Goal: Information Seeking & Learning: Learn about a topic

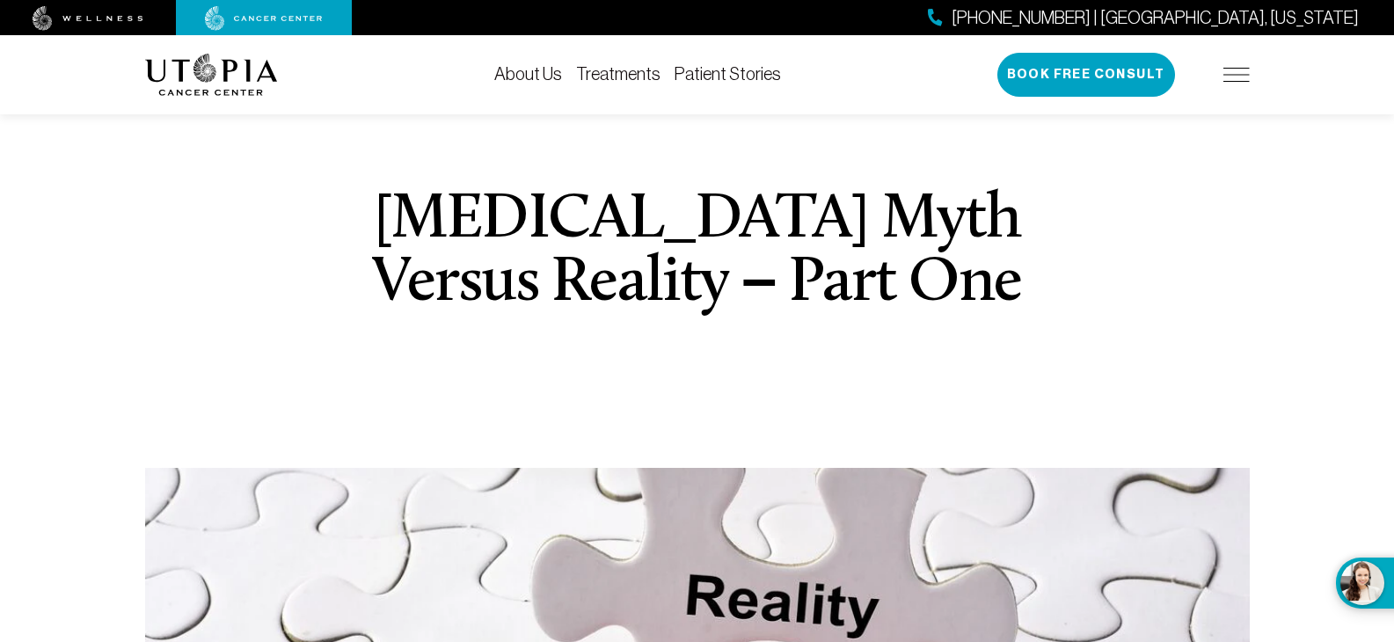
click at [1232, 75] on img at bounding box center [1237, 75] width 26 height 14
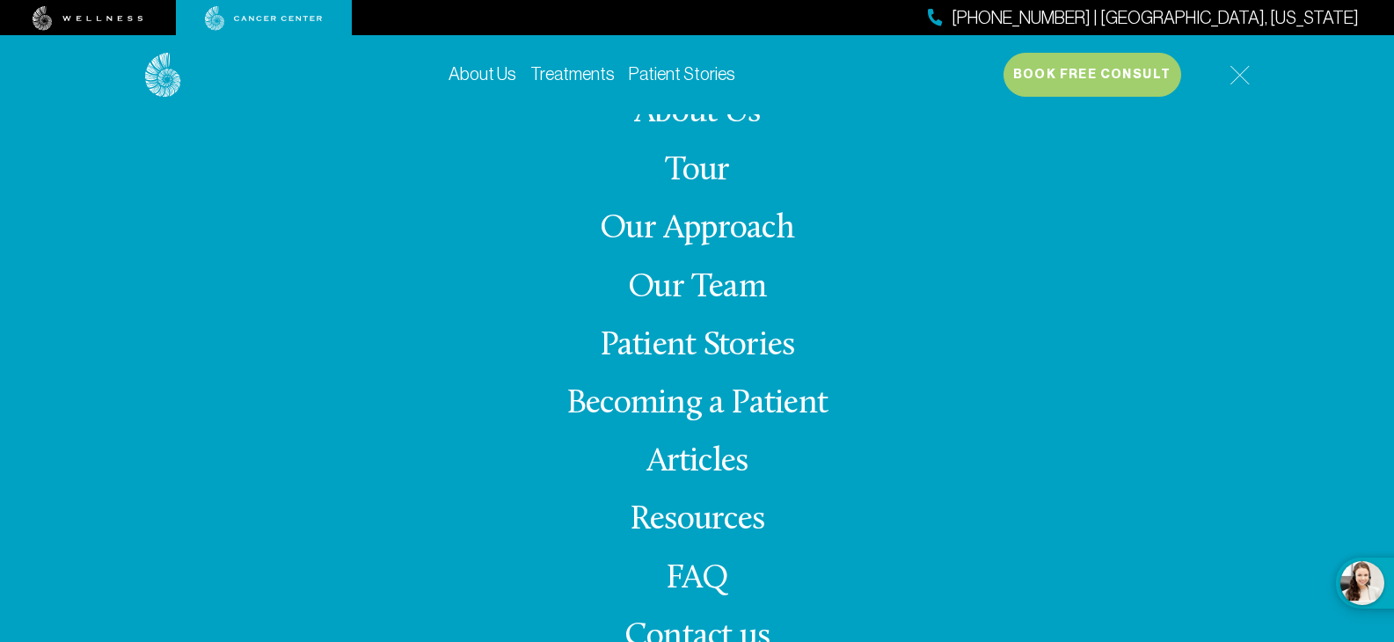
scroll to position [9, 0]
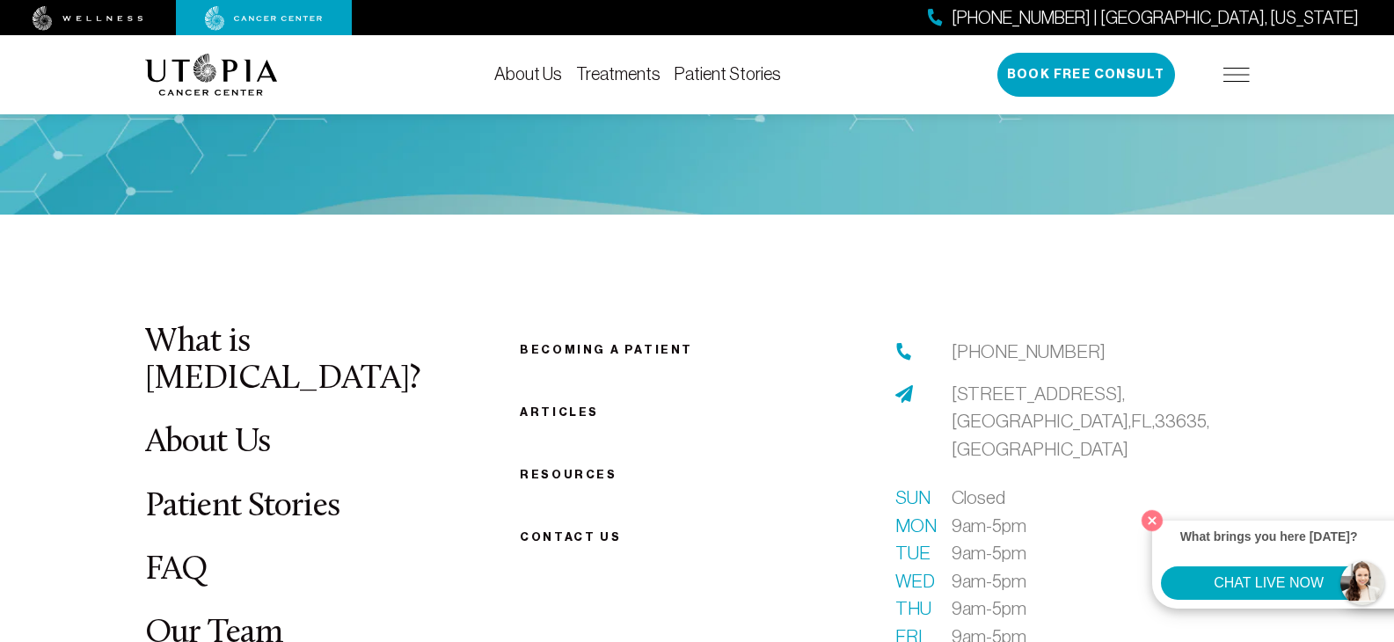
scroll to position [4178, 0]
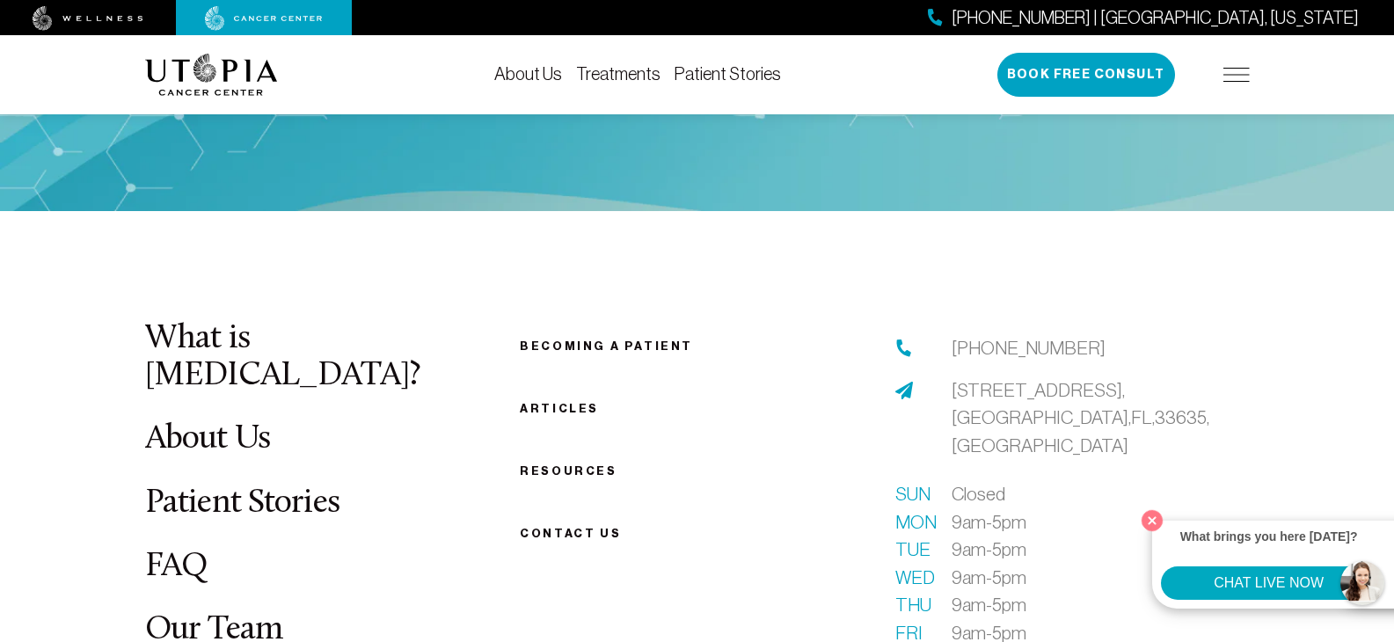
click at [576, 402] on link "Articles" at bounding box center [559, 408] width 79 height 13
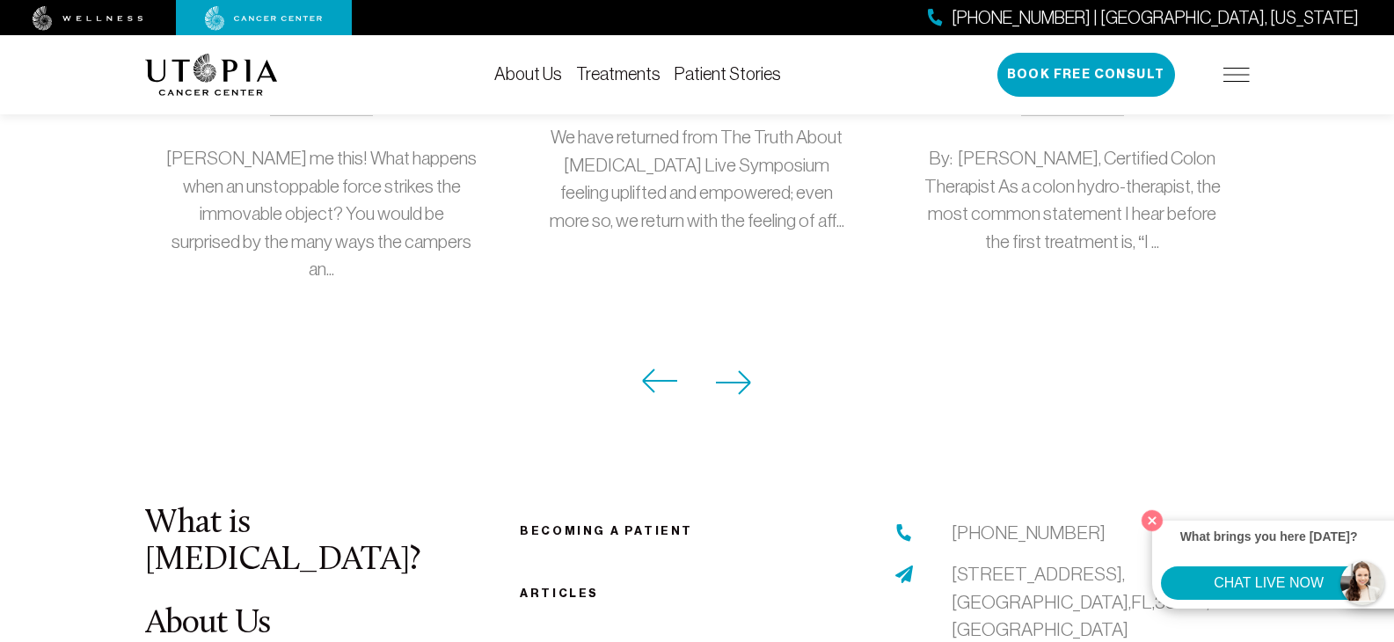
scroll to position [1877, 0]
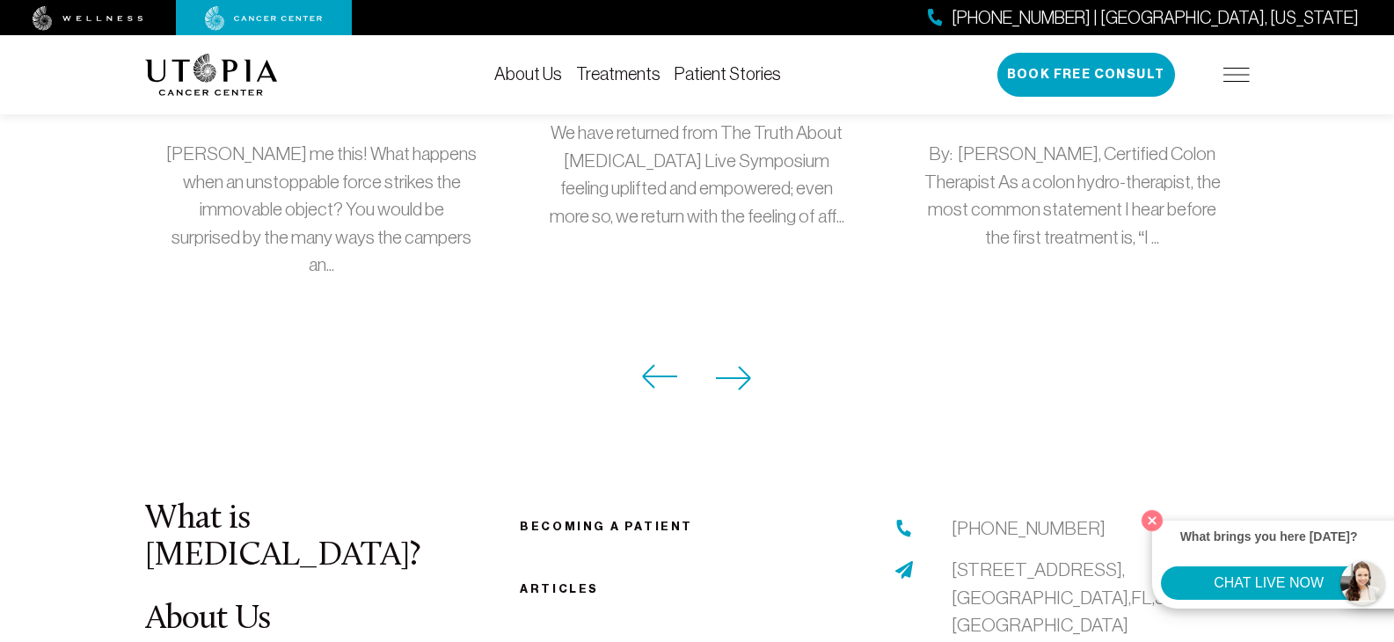
click at [727, 367] on icon at bounding box center [733, 378] width 34 height 23
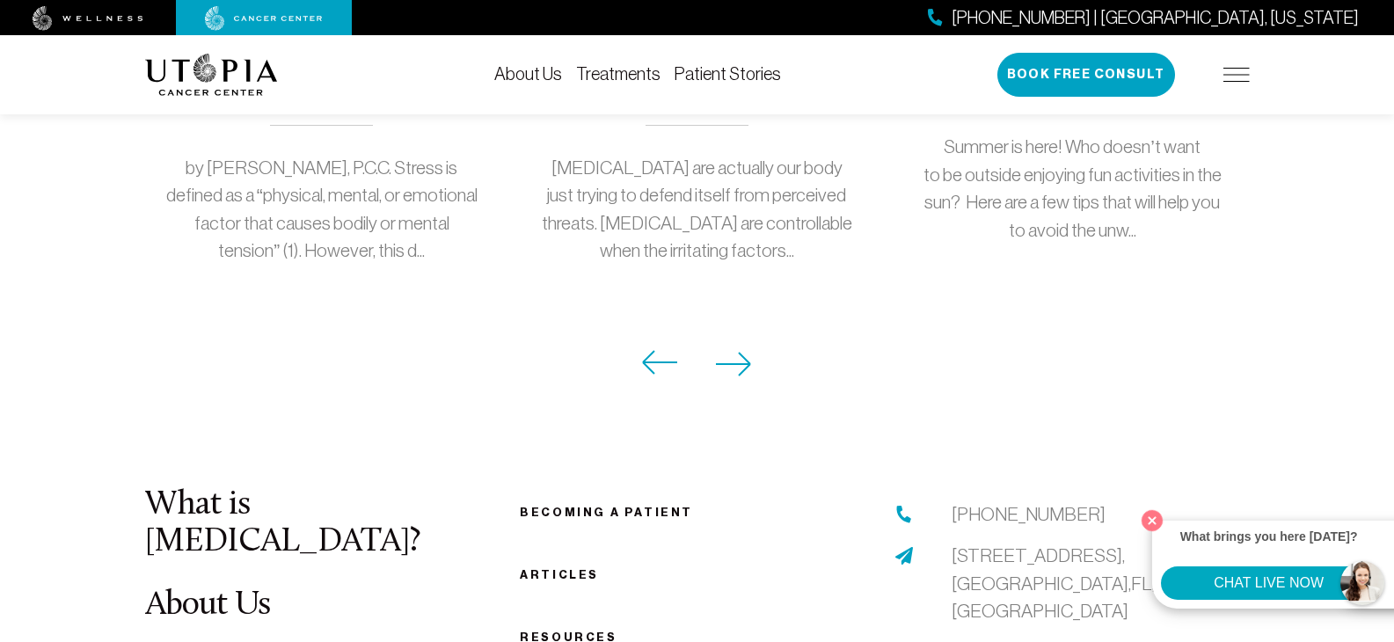
click at [750, 352] on icon at bounding box center [734, 364] width 36 height 25
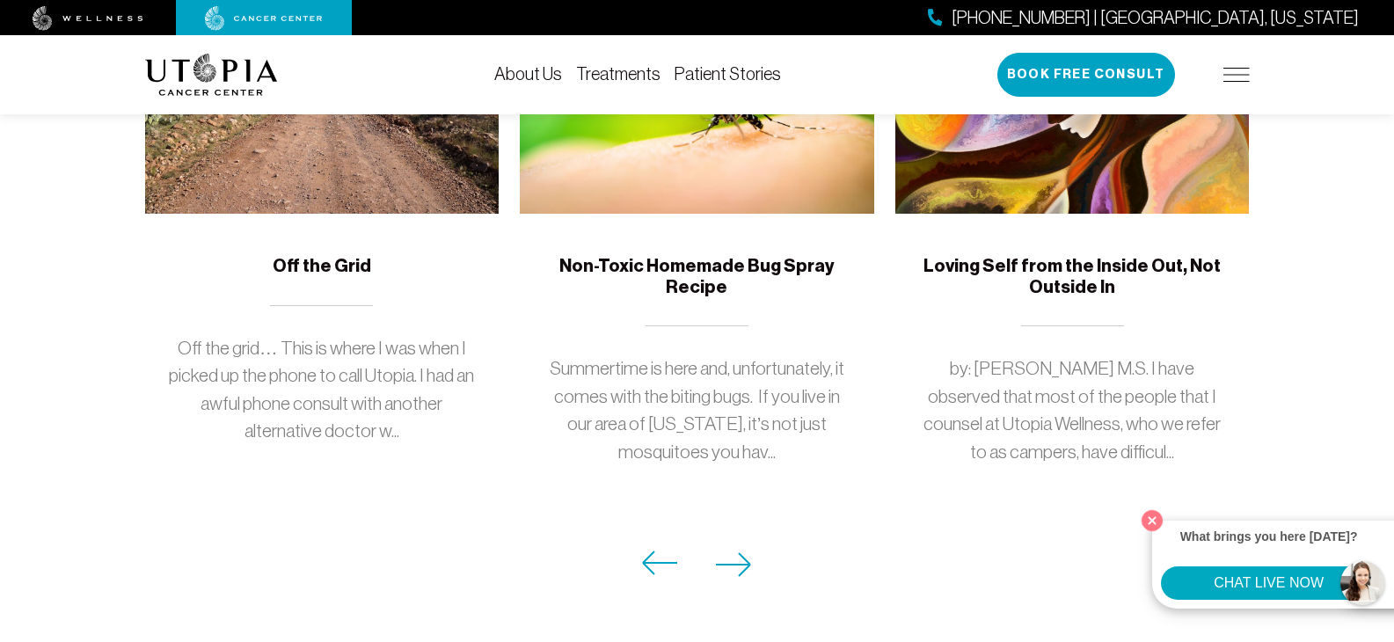
scroll to position [1626, 0]
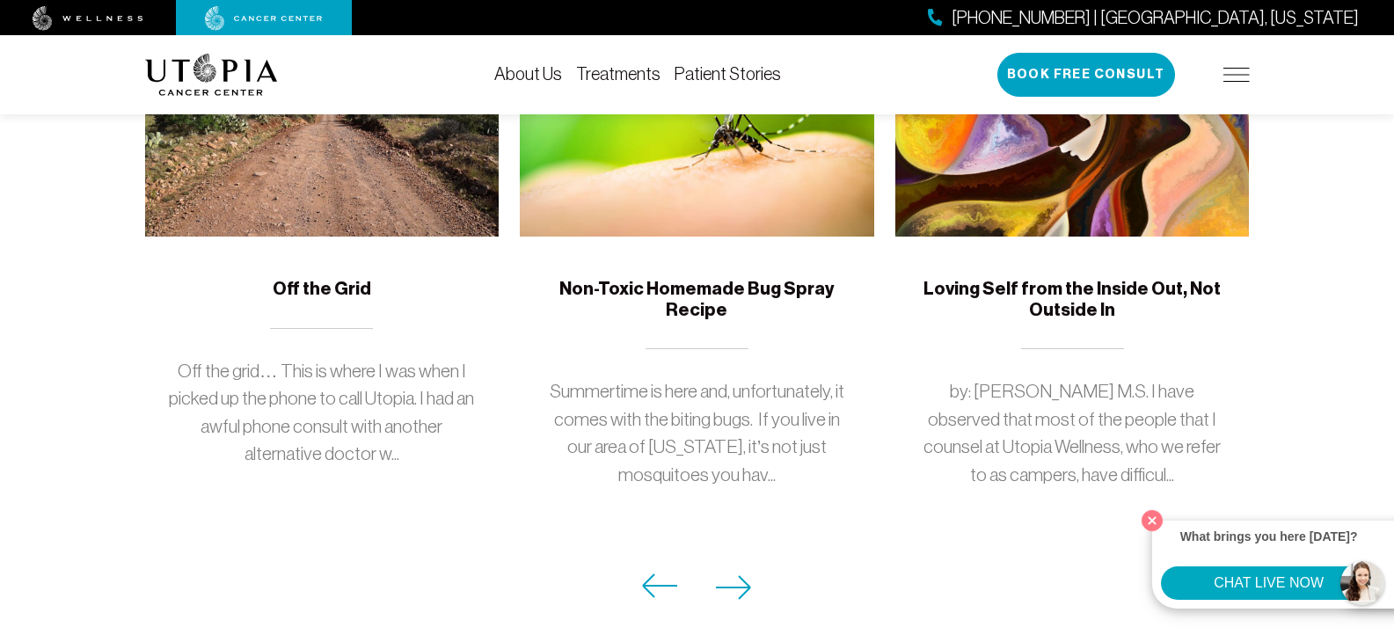
click at [652, 574] on icon at bounding box center [659, 586] width 36 height 25
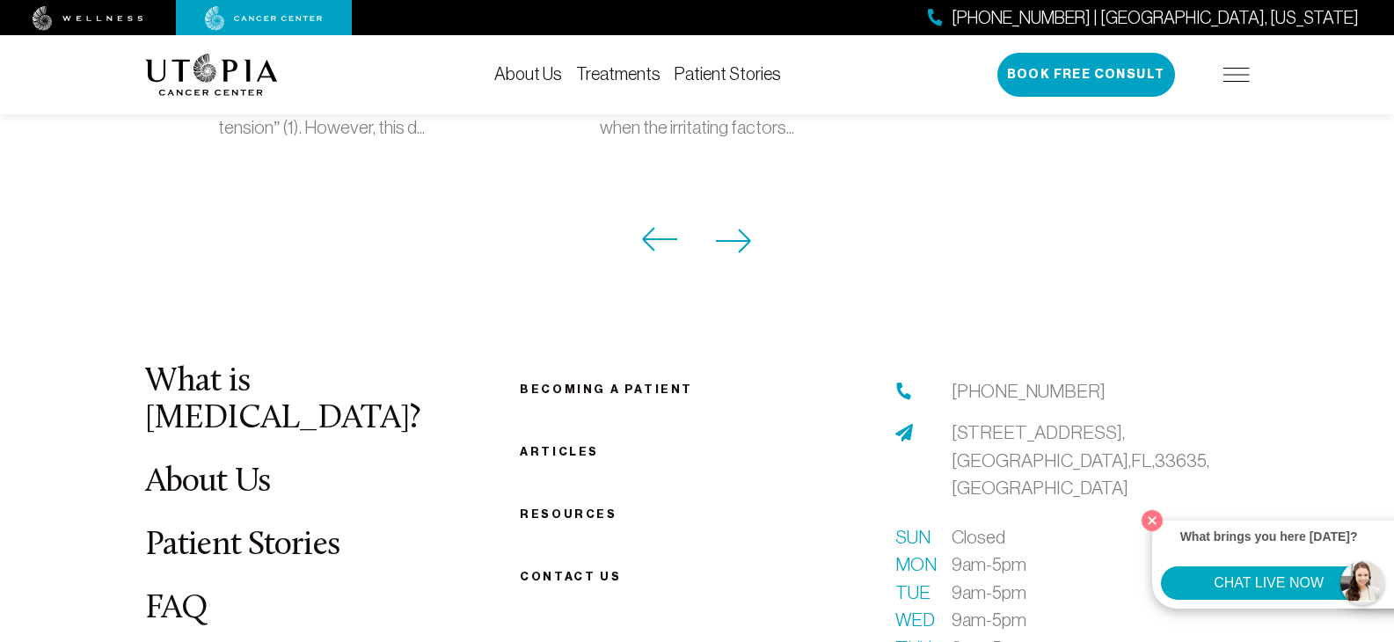
scroll to position [1994, 0]
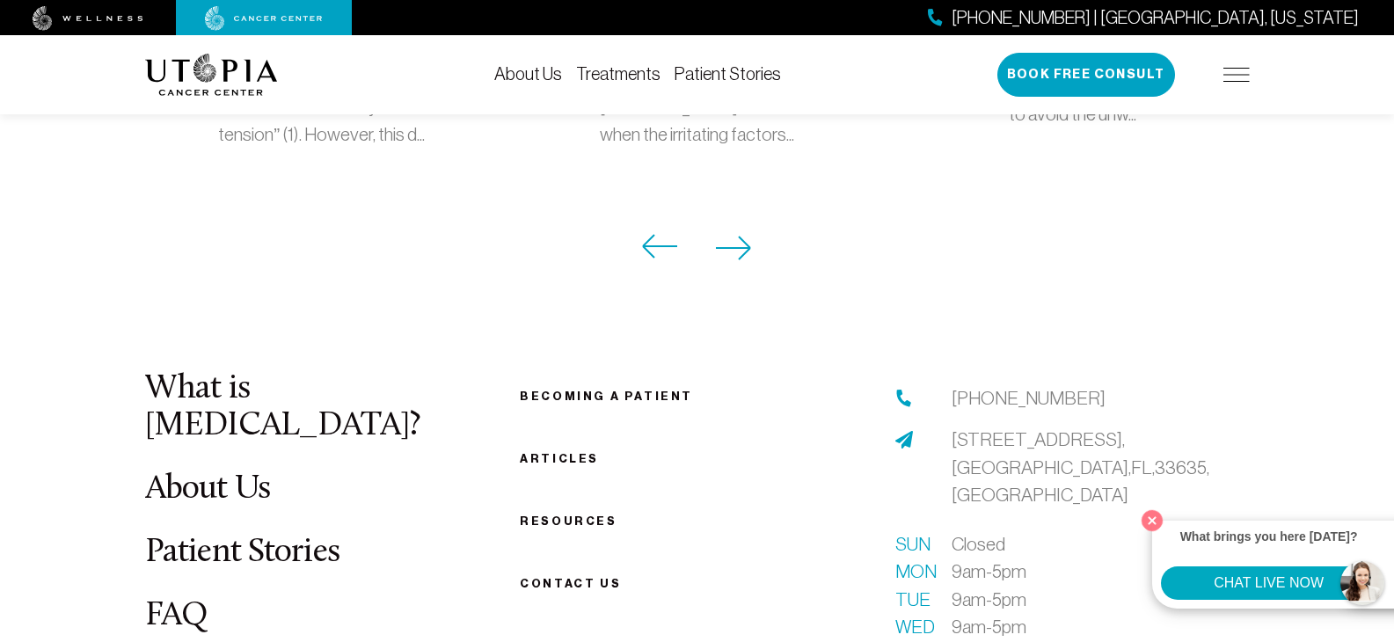
click at [734, 238] on icon at bounding box center [734, 248] width 36 height 25
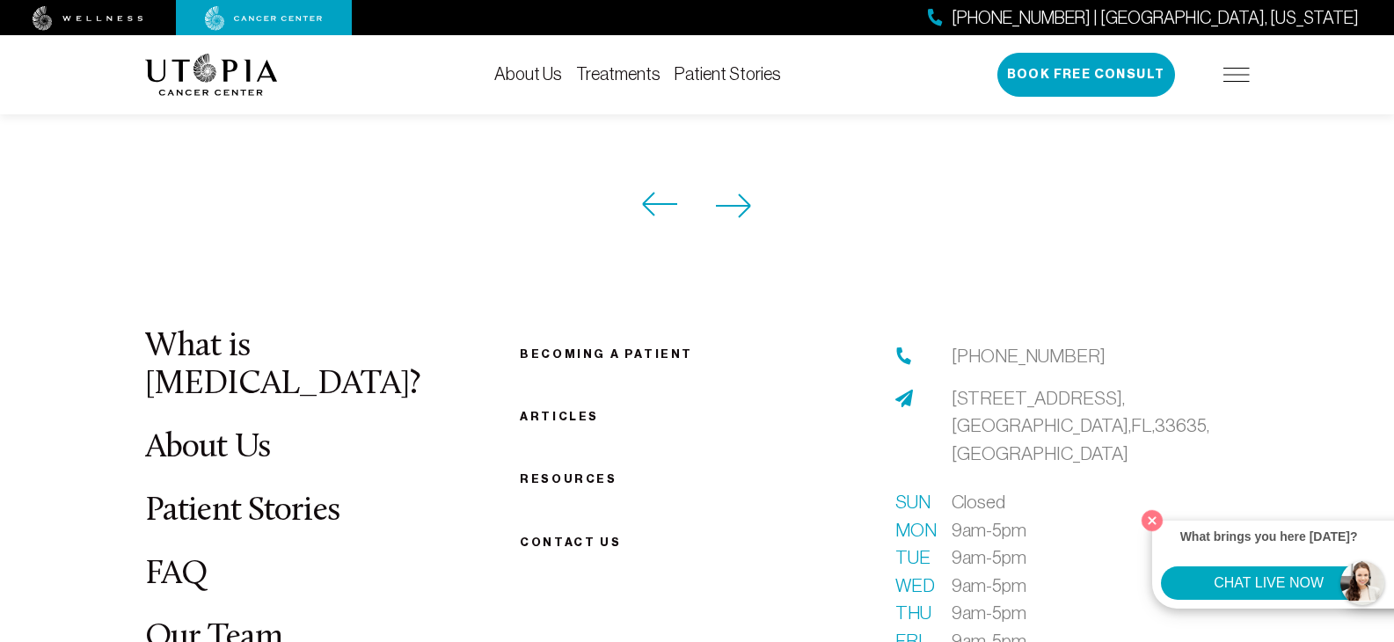
scroll to position [2002, 1]
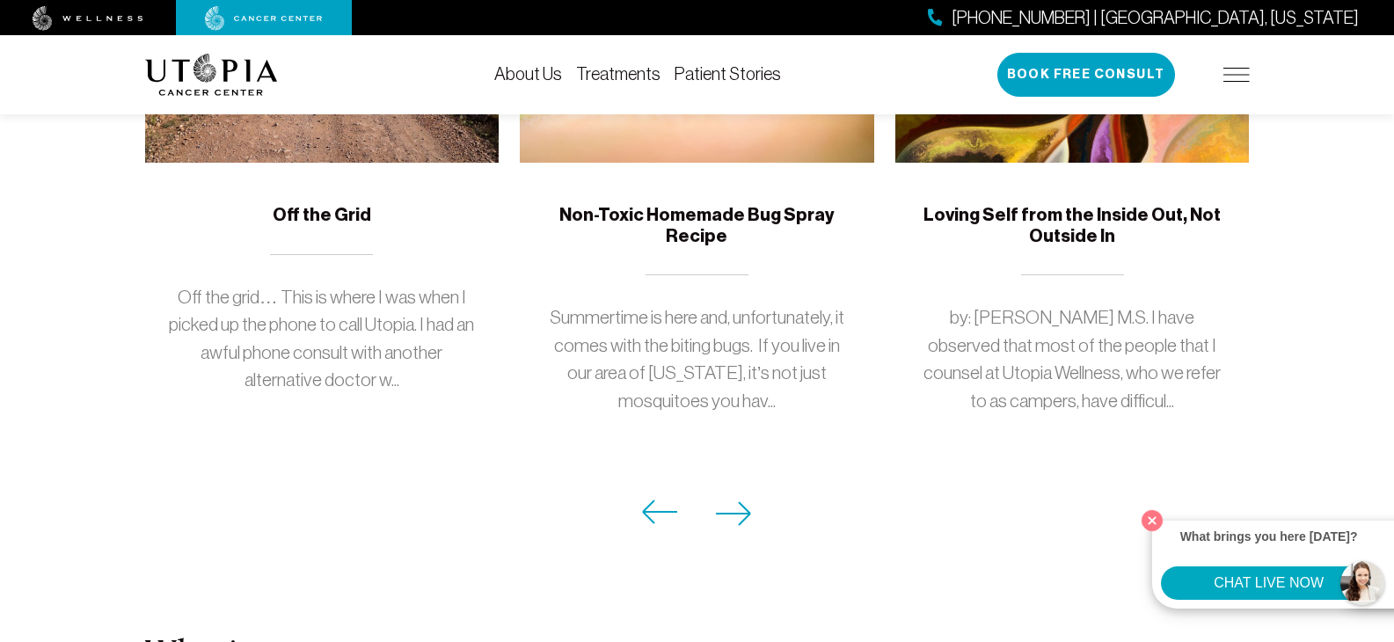
scroll to position [1796, 0]
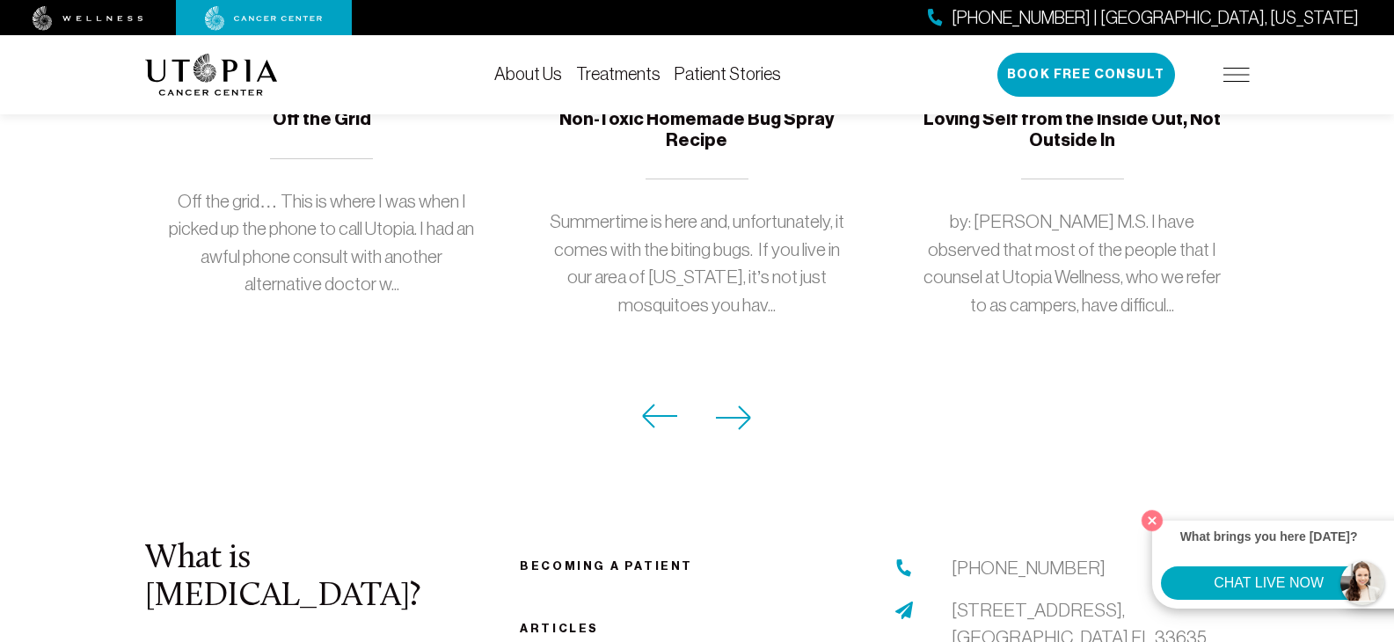
click at [741, 406] on icon at bounding box center [733, 417] width 34 height 23
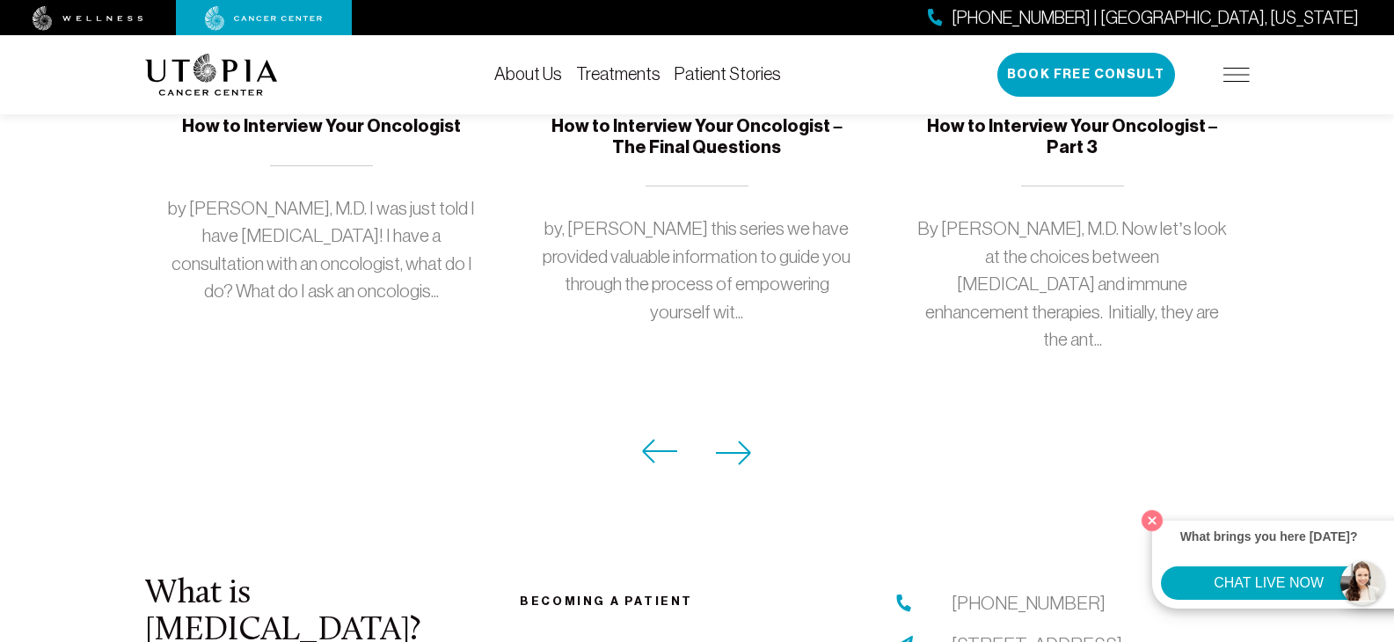
click at [743, 441] on icon at bounding box center [734, 453] width 36 height 25
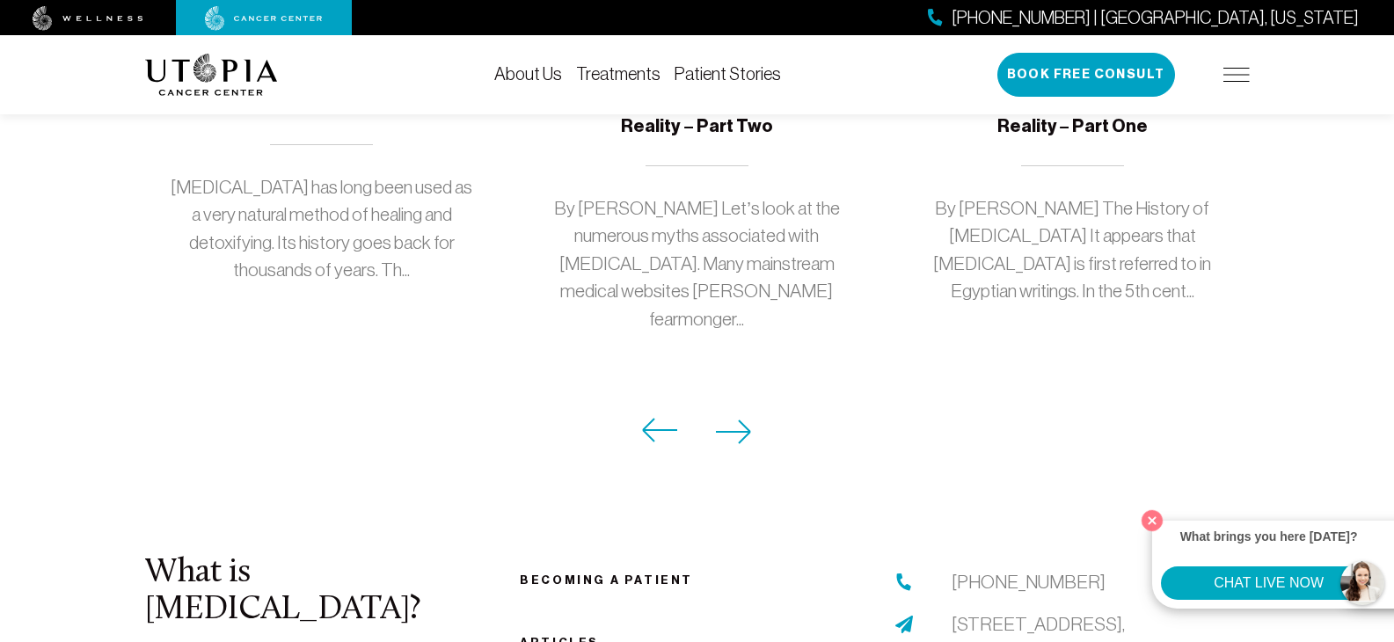
click at [750, 421] on icon at bounding box center [733, 432] width 34 height 23
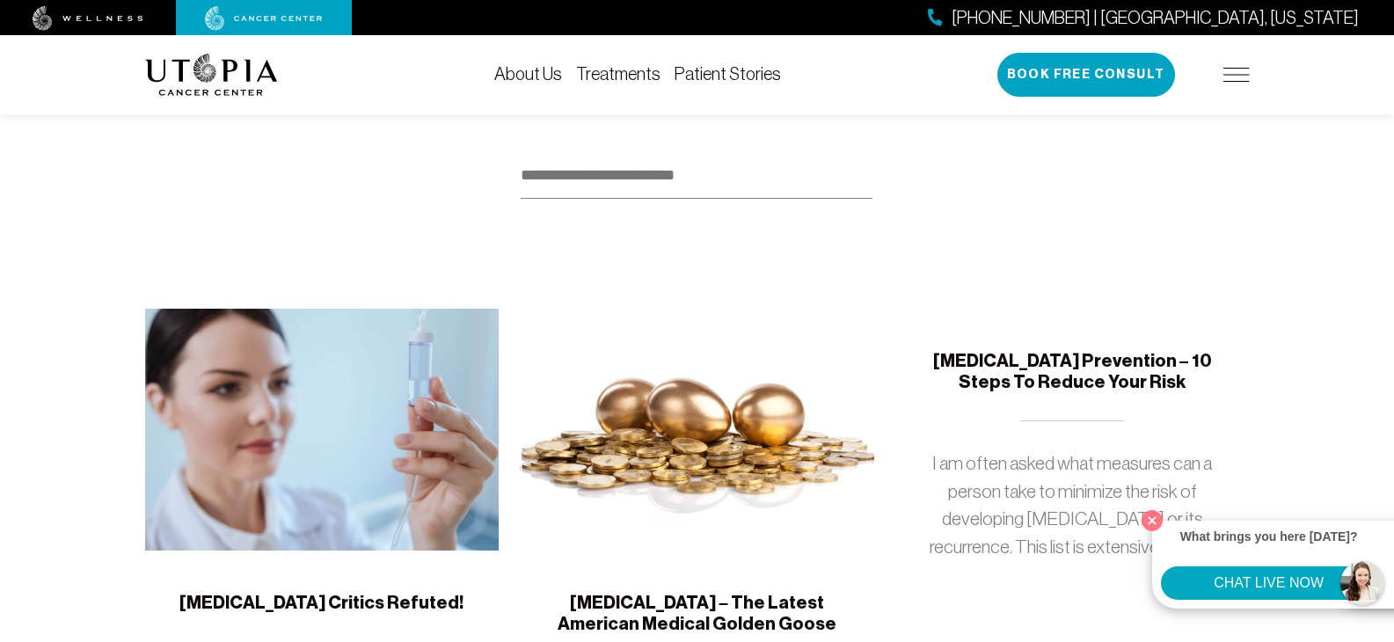
scroll to position [208, 0]
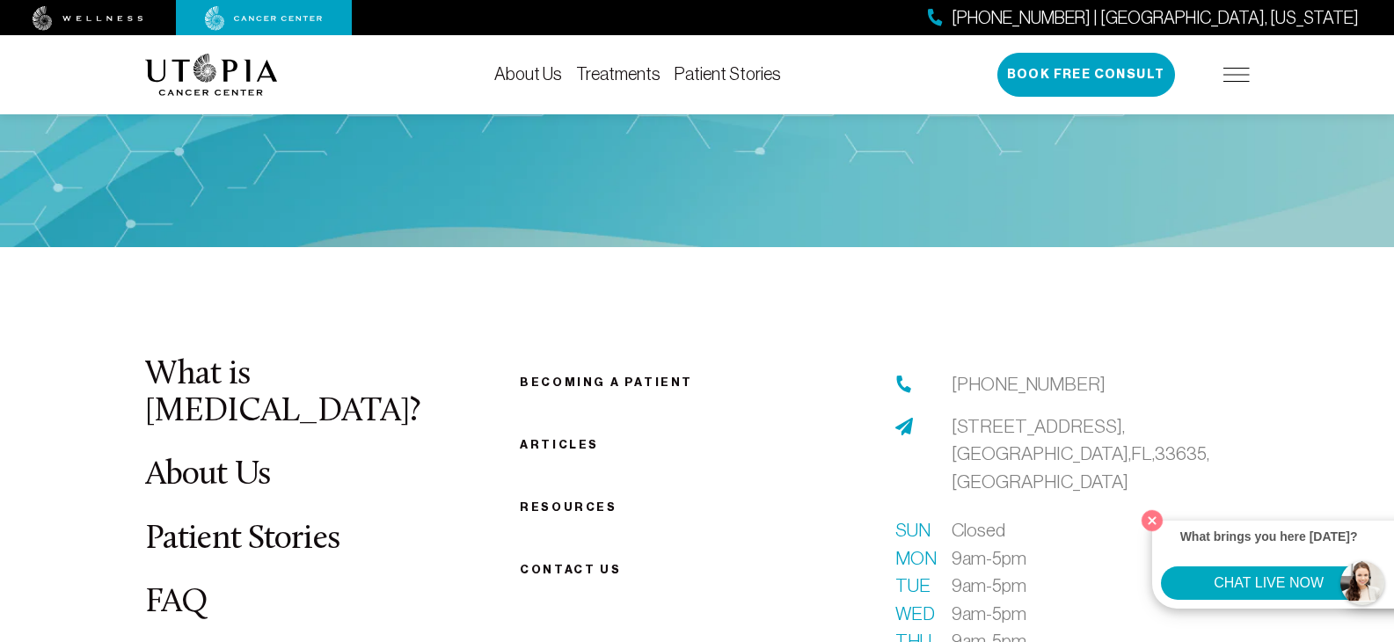
scroll to position [4160, 0]
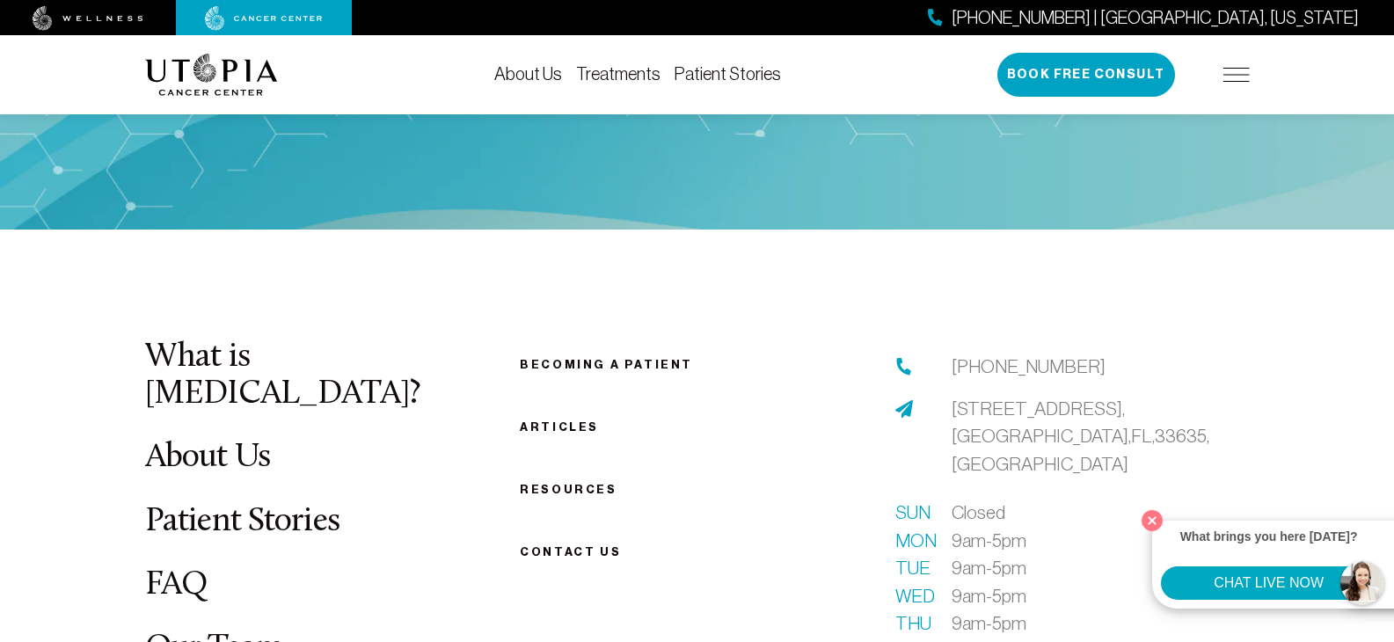
click at [547, 421] on link "Articles" at bounding box center [559, 427] width 79 height 13
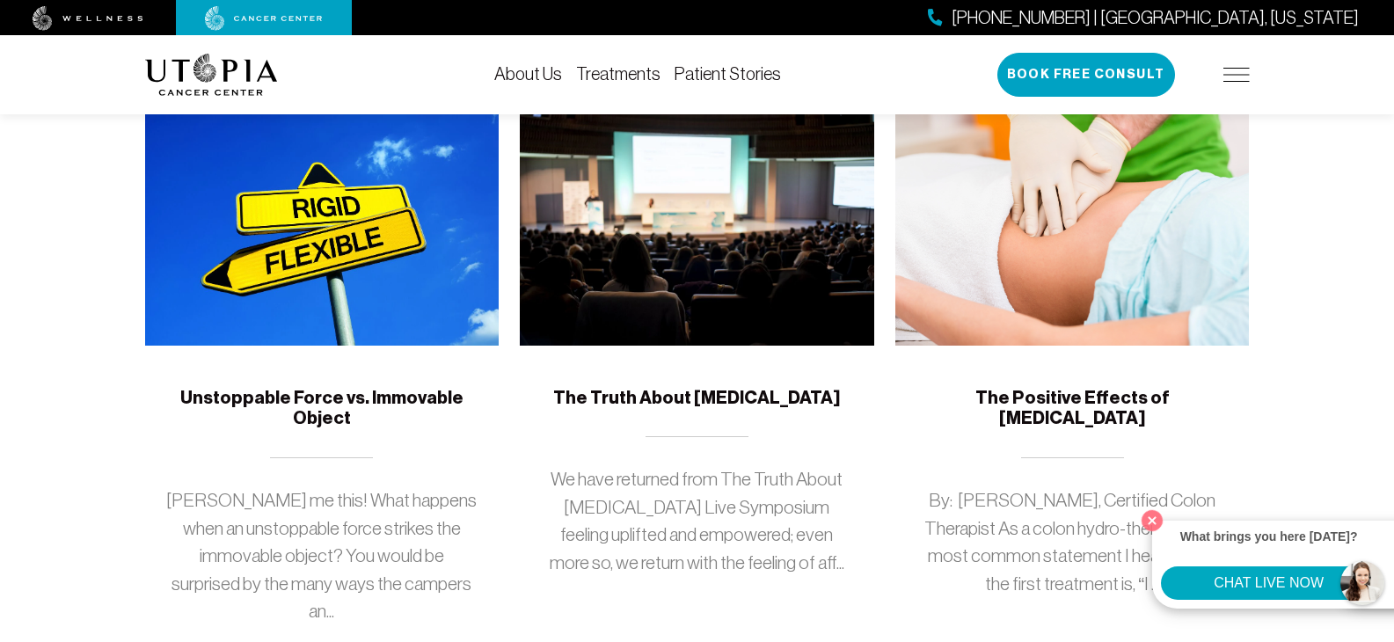
scroll to position [1532, 1]
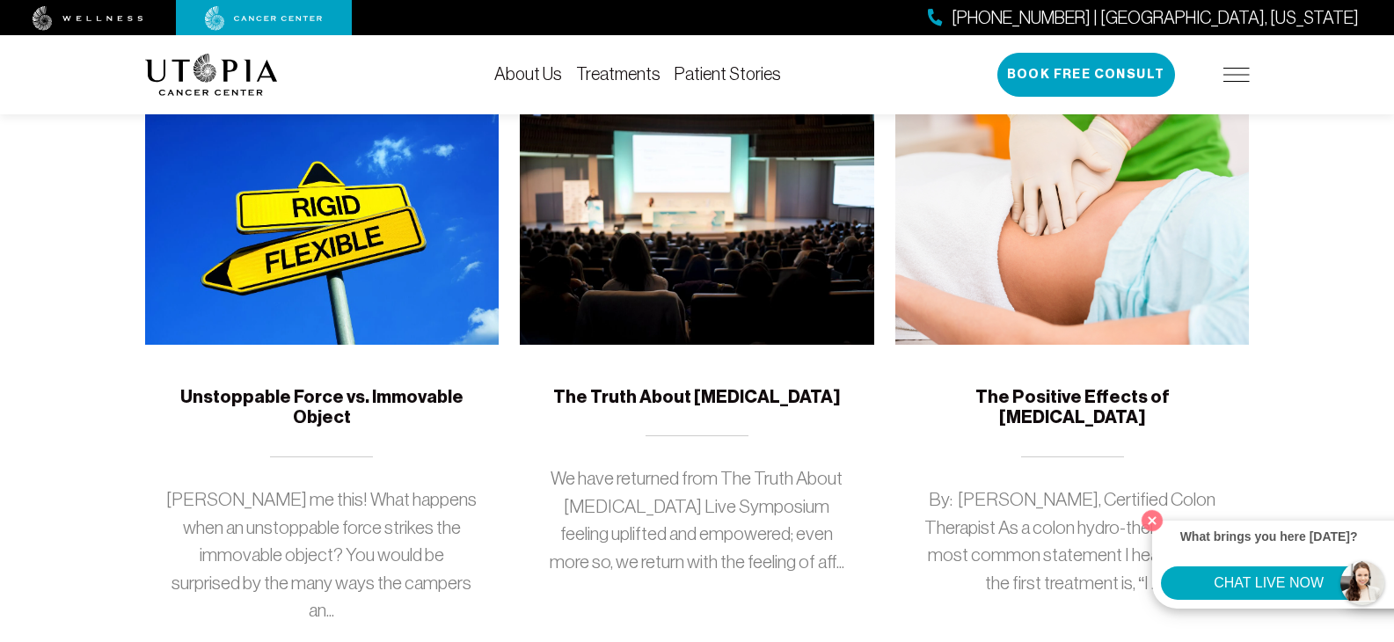
click at [1077, 387] on h5 "The Positive Effects of [MEDICAL_DATA]" at bounding box center [1073, 407] width 312 height 41
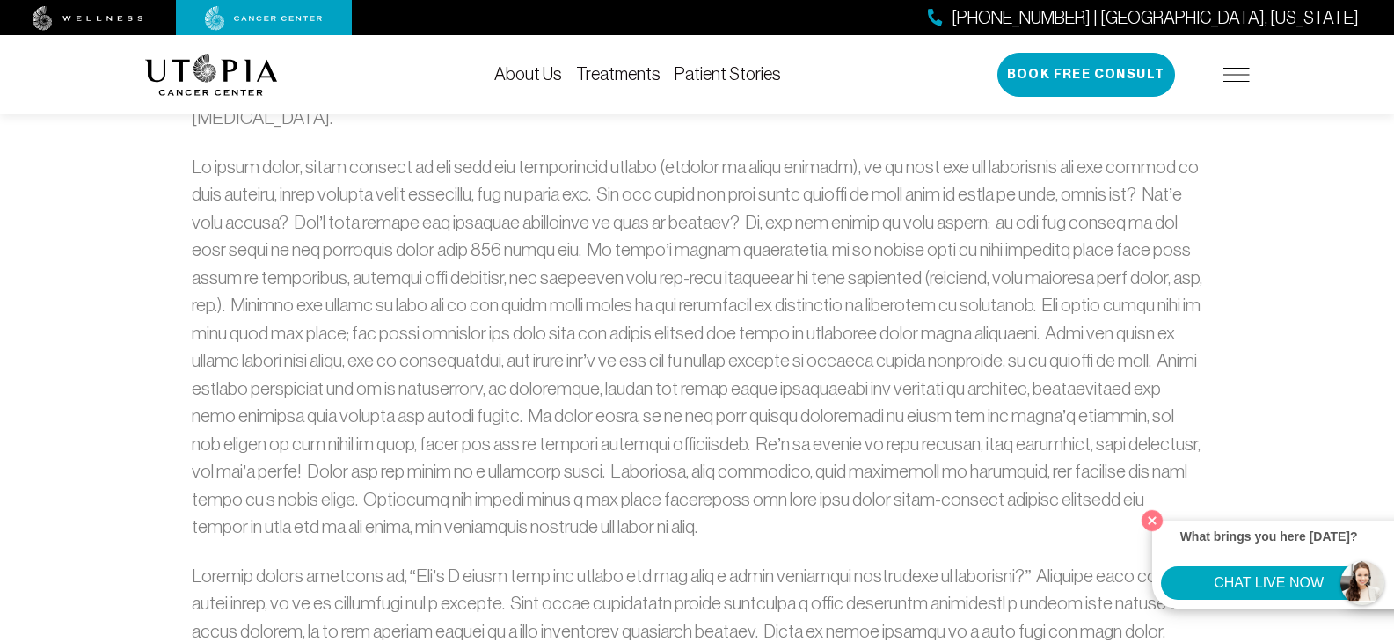
scroll to position [1173, 0]
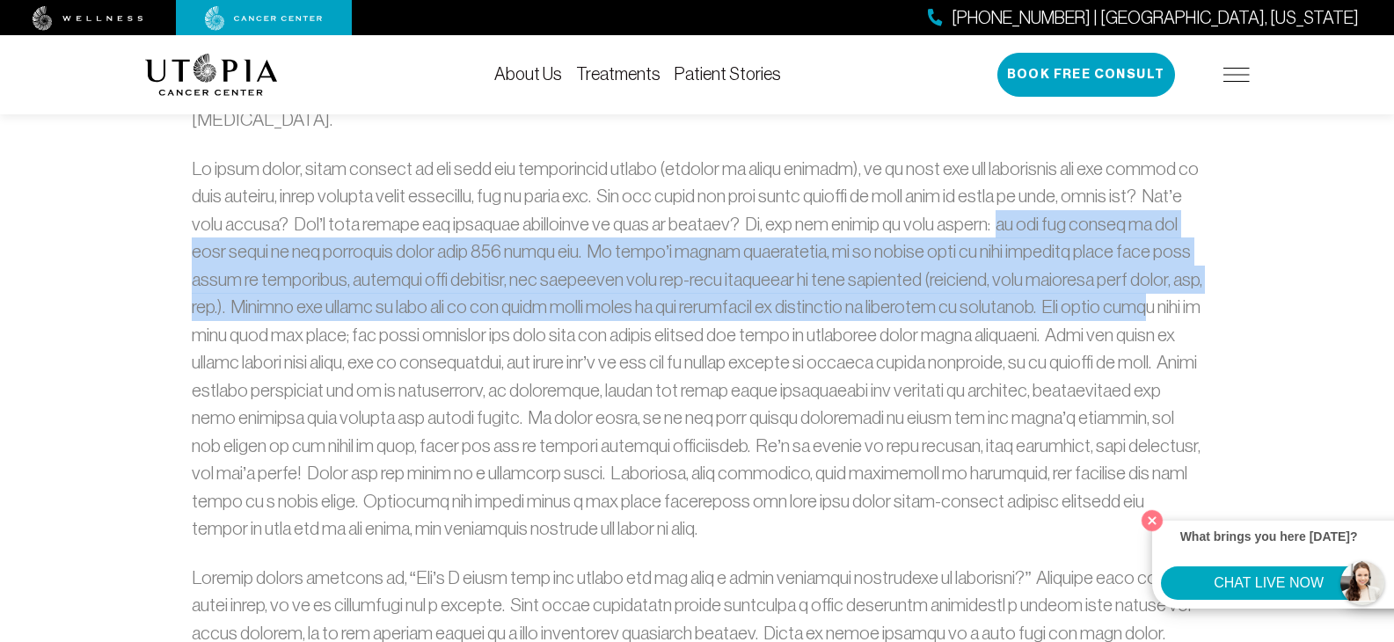
drag, startPoint x: 984, startPoint y: 189, endPoint x: 1143, endPoint y: 270, distance: 178.6
click at [1143, 270] on p at bounding box center [697, 349] width 1011 height 388
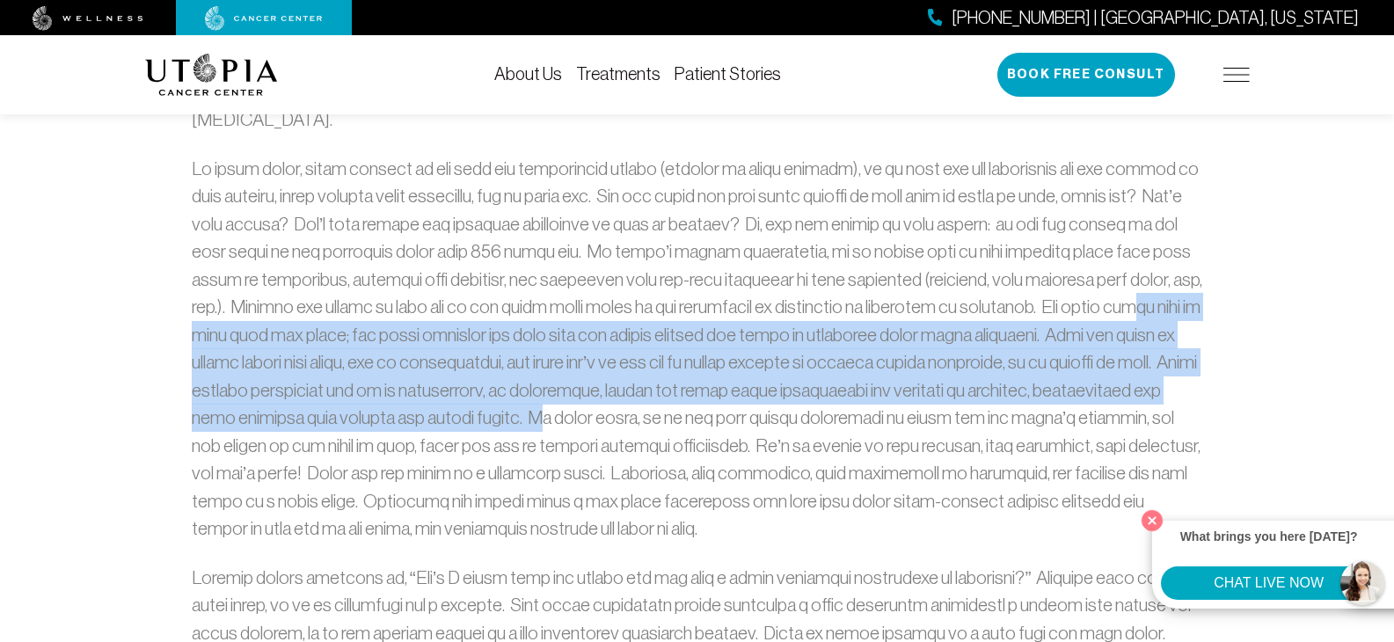
drag, startPoint x: 1137, startPoint y: 270, endPoint x: 548, endPoint y: 379, distance: 598.6
click at [548, 379] on p at bounding box center [697, 349] width 1011 height 388
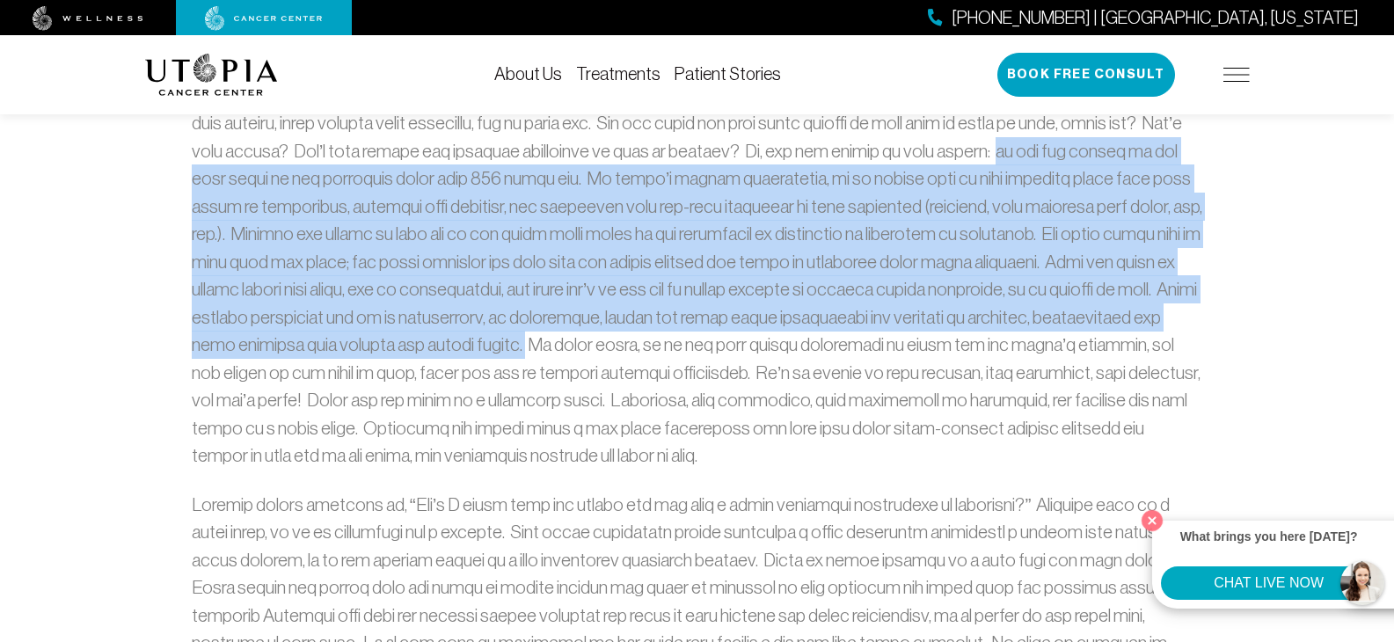
scroll to position [1245, 0]
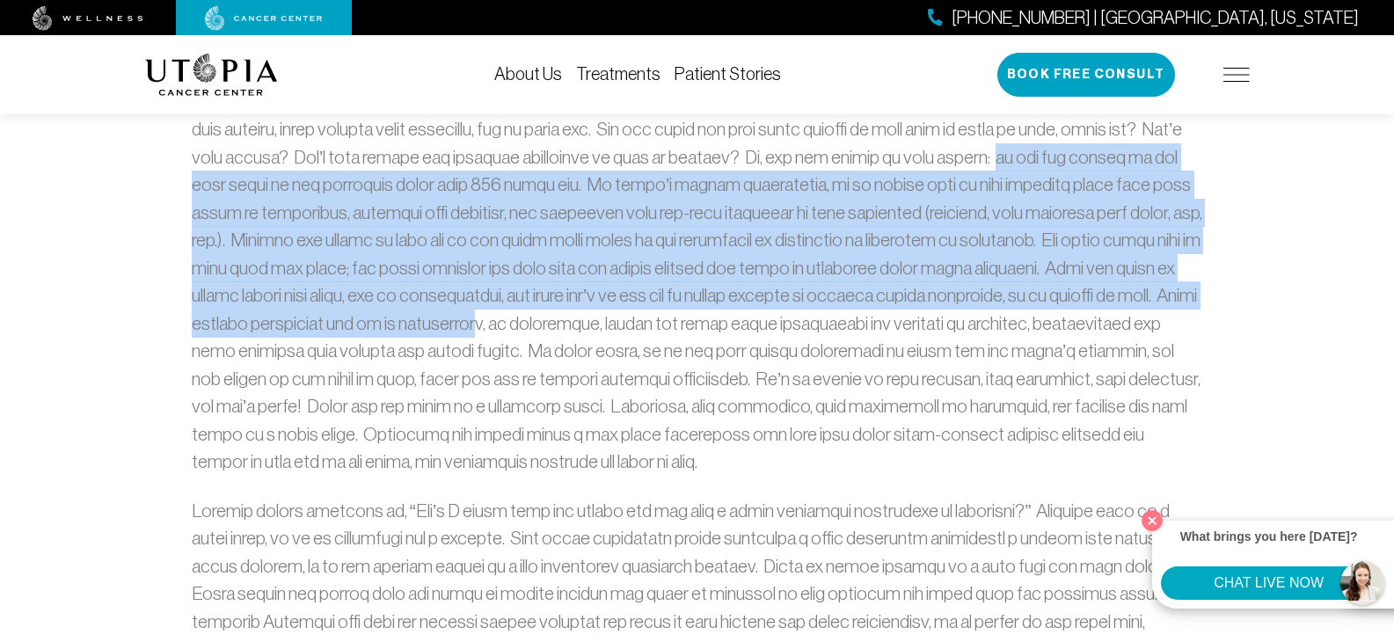
drag, startPoint x: 1002, startPoint y: 194, endPoint x: 540, endPoint y: 294, distance: 472.6
click at [540, 294] on p at bounding box center [697, 282] width 1011 height 388
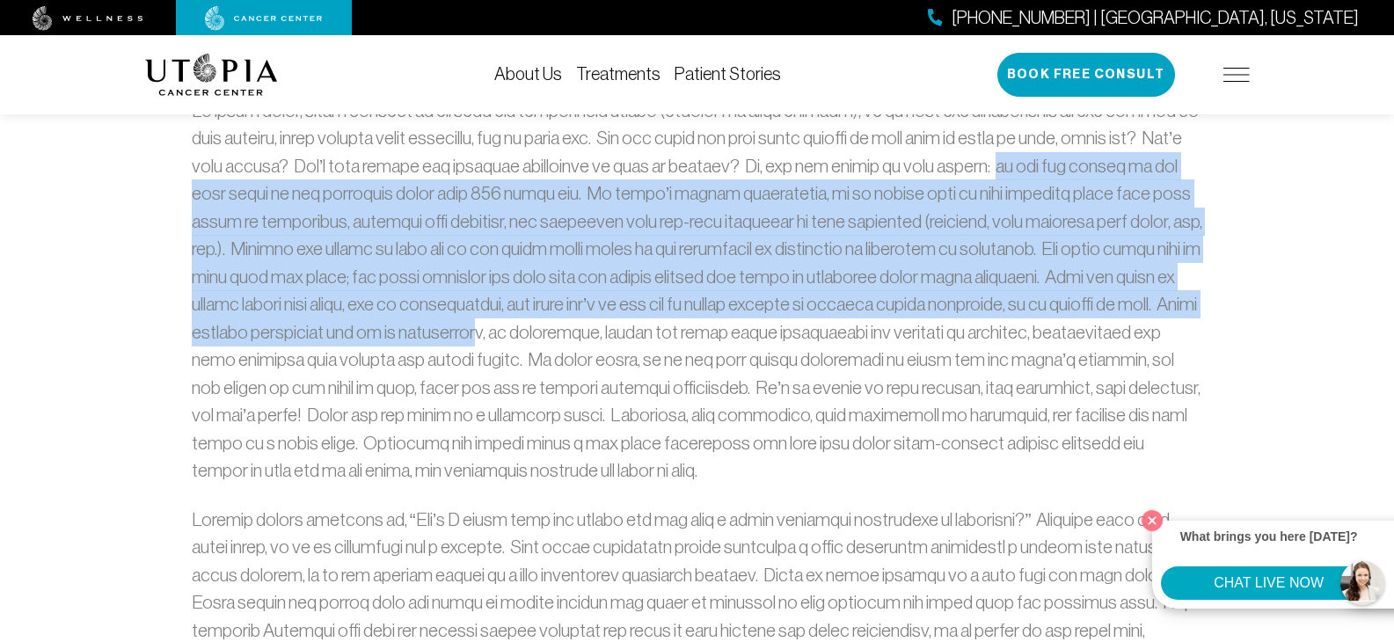
scroll to position [1229, 0]
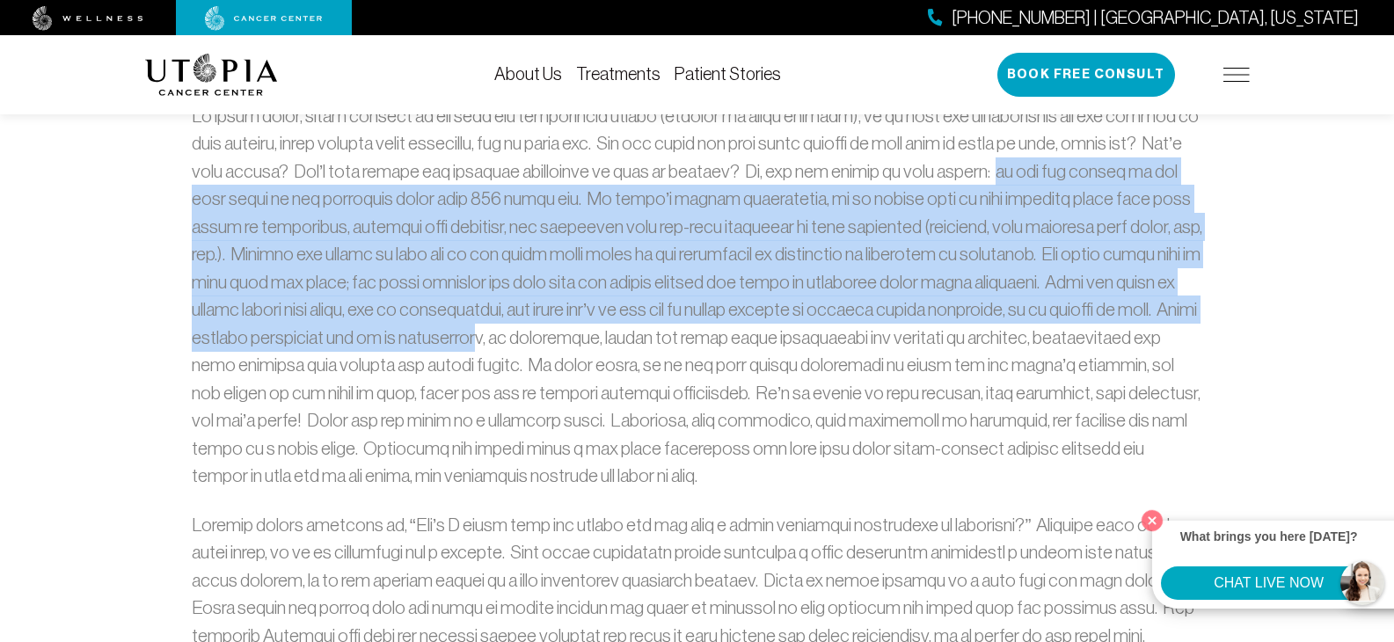
copy p "we are not living in the same world as our ancestors lived just [DATE]. In [DAT…"
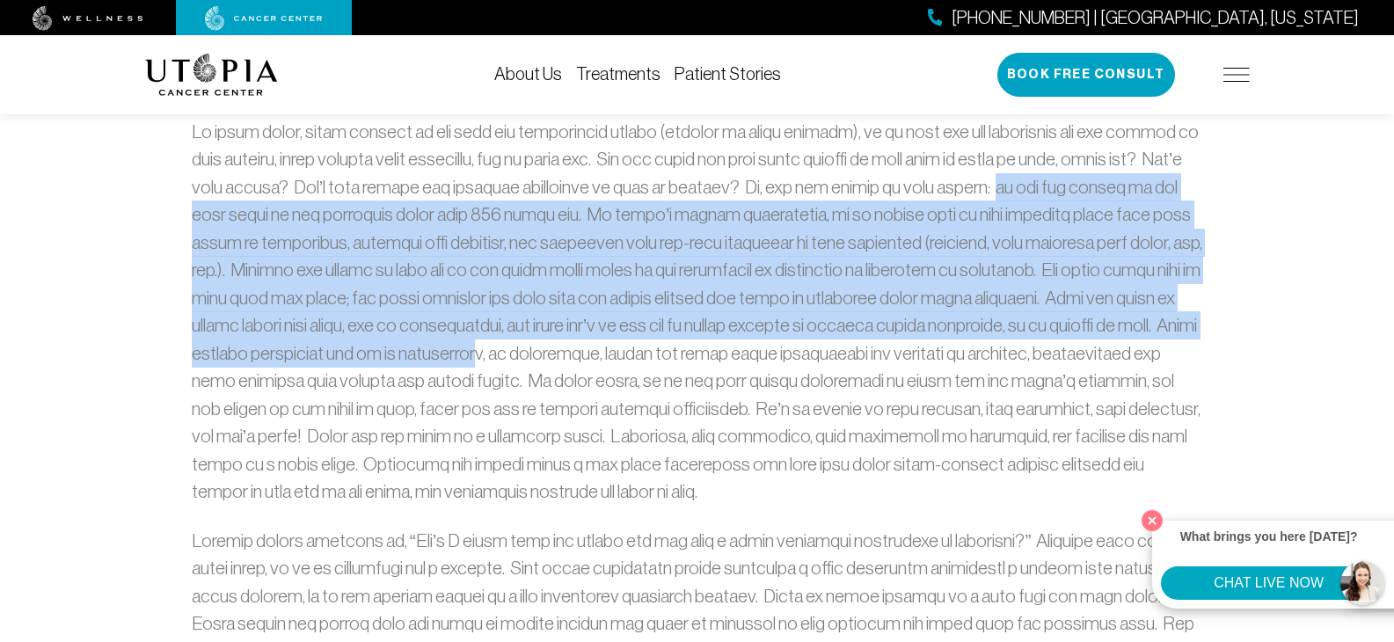
scroll to position [1040, 0]
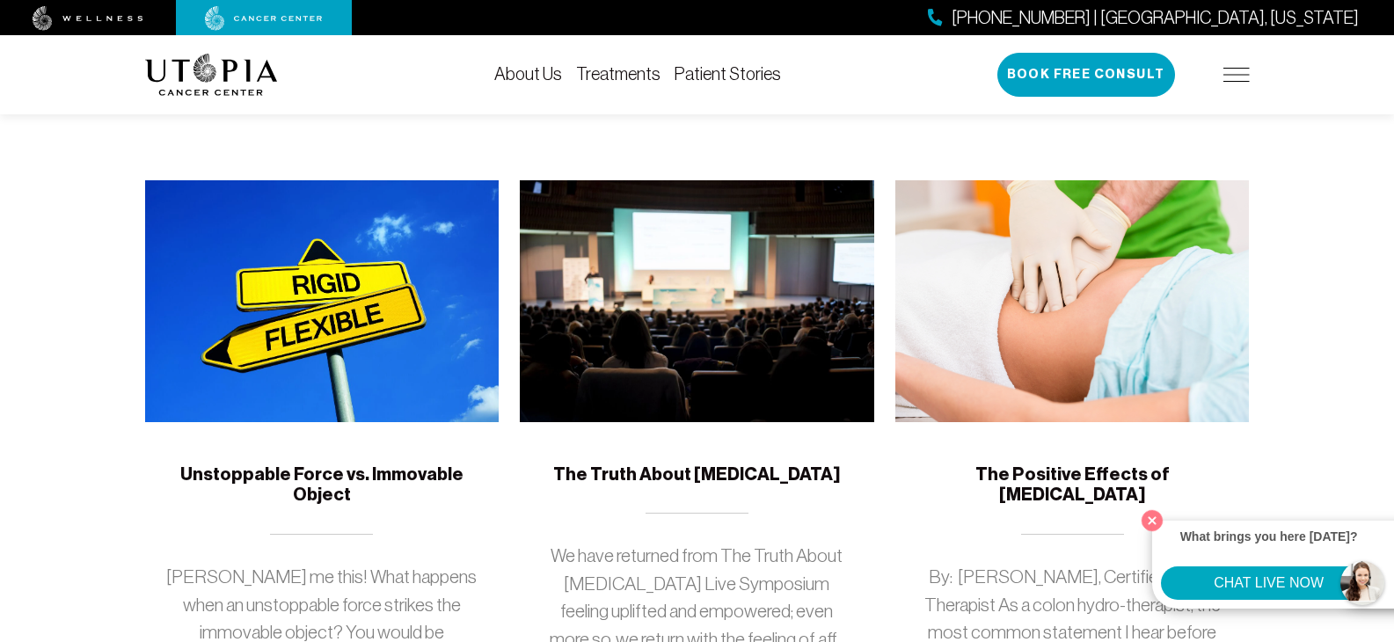
scroll to position [1400, 0]
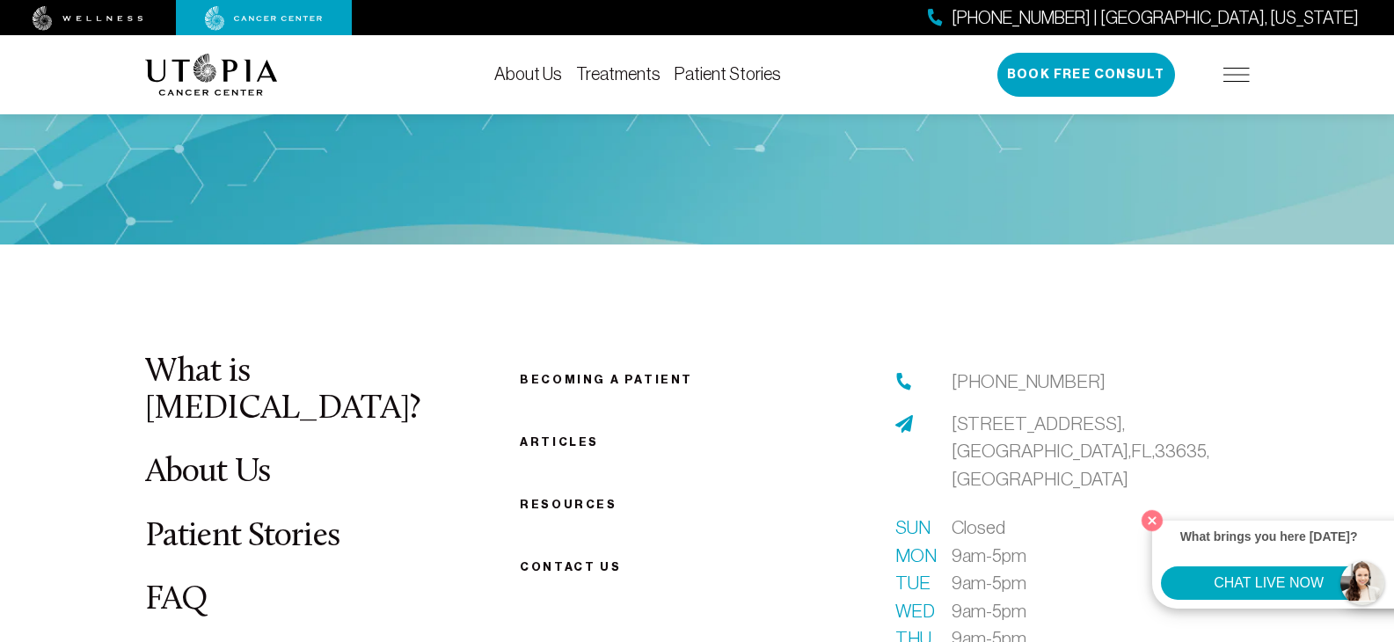
scroll to position [4160, 0]
